Goal: Information Seeking & Learning: Find specific fact

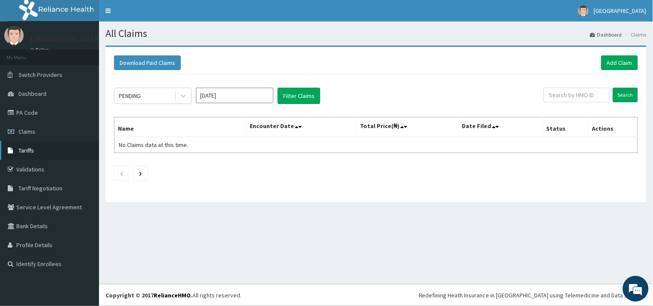
click at [31, 148] on span "Tariffs" at bounding box center [26, 151] width 15 height 8
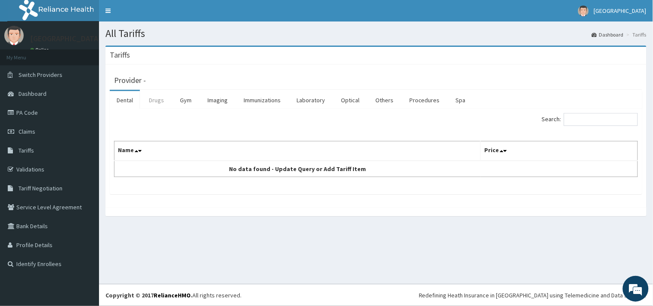
click at [153, 97] on link "Drugs" at bounding box center [156, 100] width 29 height 18
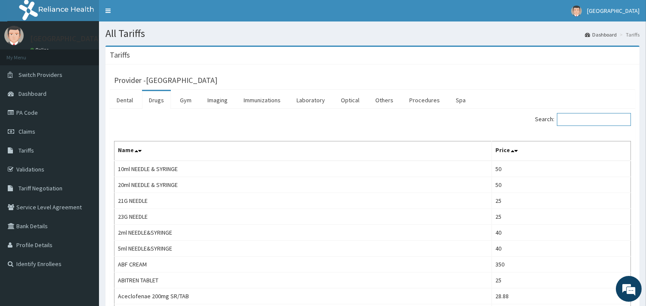
click at [590, 122] on input "Search:" at bounding box center [594, 119] width 74 height 13
click at [422, 104] on link "Procedures" at bounding box center [424, 100] width 44 height 18
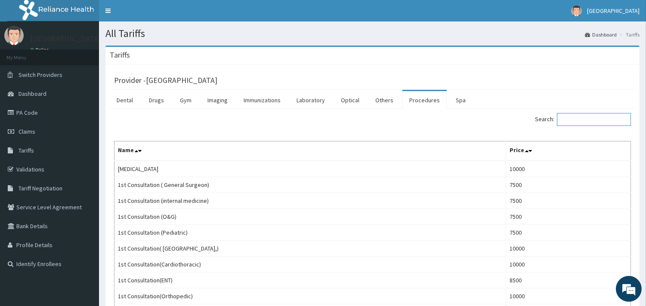
click at [591, 122] on input "Search:" at bounding box center [594, 119] width 74 height 13
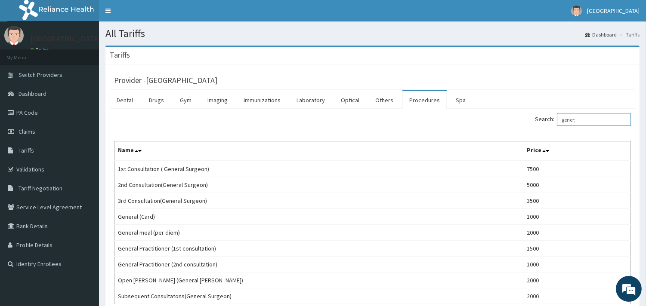
type input "gener;["
